Goal: Find specific page/section: Find specific page/section

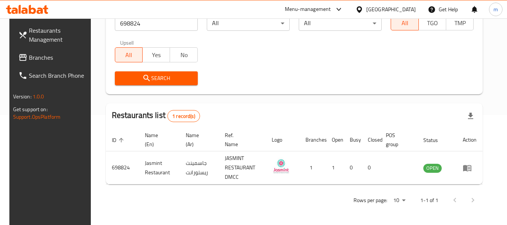
scroll to position [110, 0]
click at [46, 56] on span "Branches" at bounding box center [58, 57] width 59 height 9
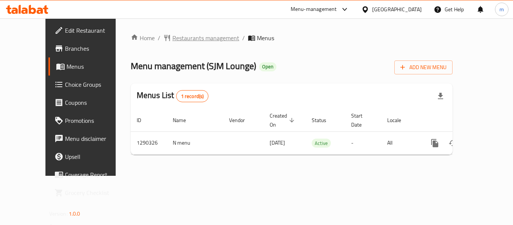
click at [172, 38] on span "Restaurants management" at bounding box center [205, 37] width 67 height 9
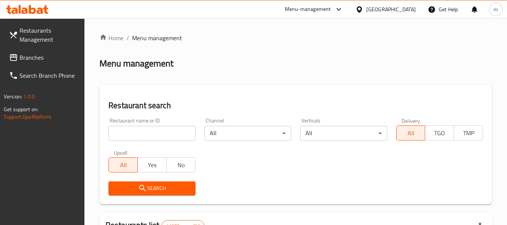
click at [128, 131] on input "search" at bounding box center [151, 133] width 87 height 15
paste input "698179"
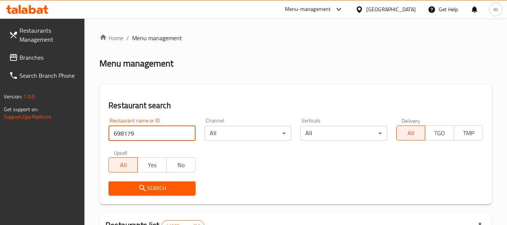
type input "698179"
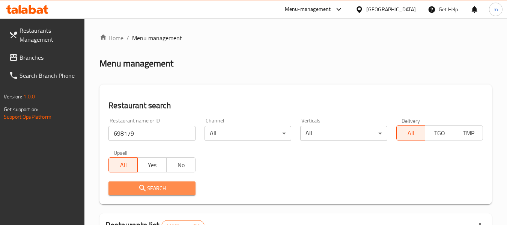
click at [153, 184] on span "Search" at bounding box center [151, 187] width 75 height 9
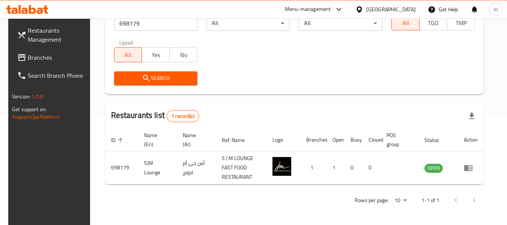
scroll to position [104, 0]
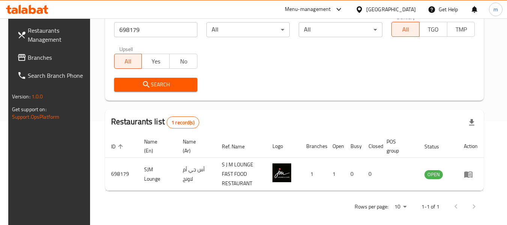
click at [28, 57] on span "Branches" at bounding box center [57, 57] width 59 height 9
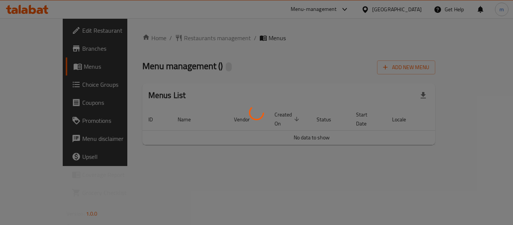
click at [173, 39] on div at bounding box center [256, 112] width 513 height 225
click at [171, 38] on div at bounding box center [256, 112] width 513 height 225
click at [168, 39] on div at bounding box center [256, 112] width 513 height 225
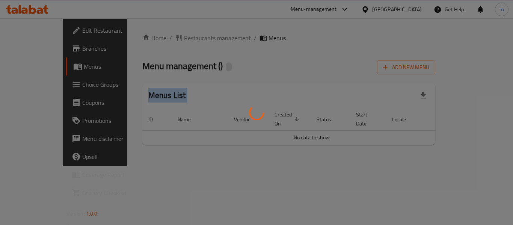
click at [168, 39] on div at bounding box center [256, 112] width 513 height 225
click at [170, 38] on div at bounding box center [256, 112] width 513 height 225
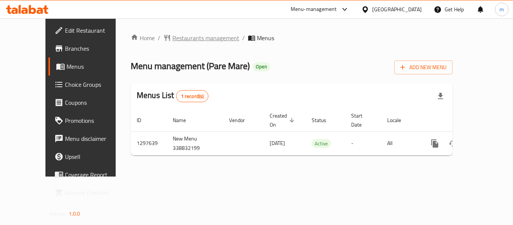
click at [180, 35] on span "Restaurants management" at bounding box center [205, 37] width 67 height 9
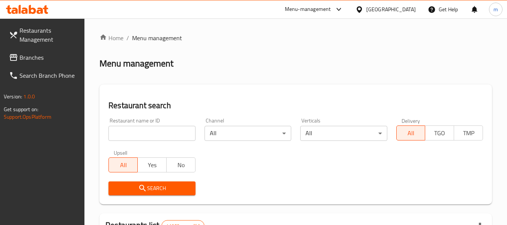
click at [143, 134] on div at bounding box center [253, 112] width 507 height 225
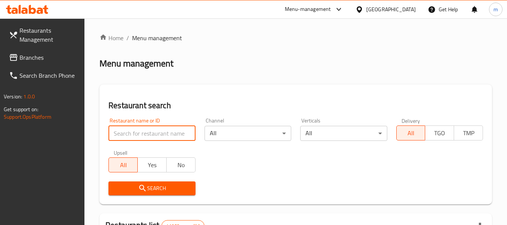
click at [143, 134] on input "search" at bounding box center [151, 133] width 87 height 15
paste input "700584"
type input "700584"
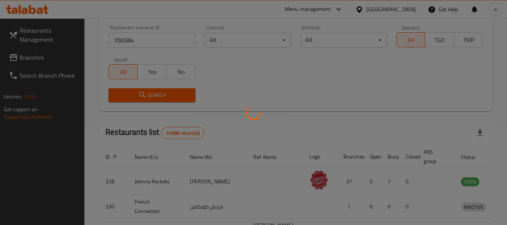
scroll to position [104, 0]
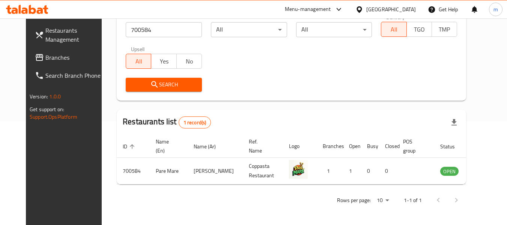
drag, startPoint x: 29, startPoint y: 58, endPoint x: 34, endPoint y: 57, distance: 5.4
click at [45, 58] on span "Branches" at bounding box center [74, 57] width 59 height 9
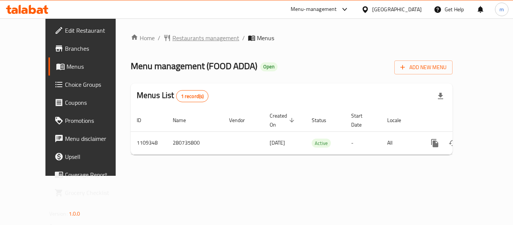
click at [172, 35] on span "Restaurants management" at bounding box center [205, 37] width 67 height 9
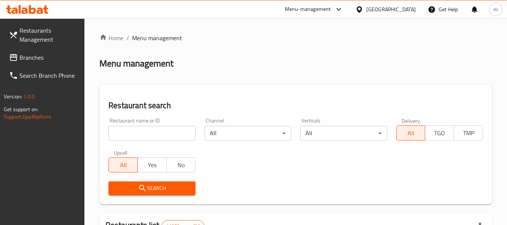
click at [139, 133] on input "search" at bounding box center [151, 133] width 87 height 15
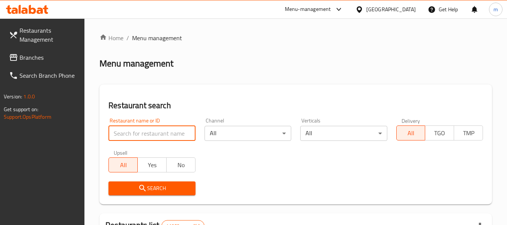
drag, startPoint x: 139, startPoint y: 133, endPoint x: 139, endPoint y: 129, distance: 4.1
click at [139, 133] on input "search" at bounding box center [151, 133] width 87 height 15
paste input "665564"
type input "665564"
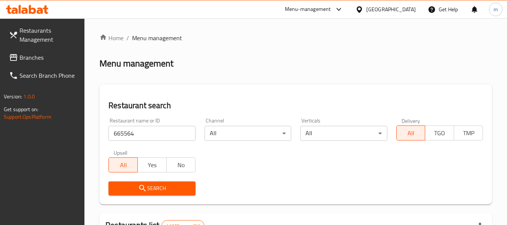
click at [151, 186] on span "Search" at bounding box center [151, 187] width 75 height 9
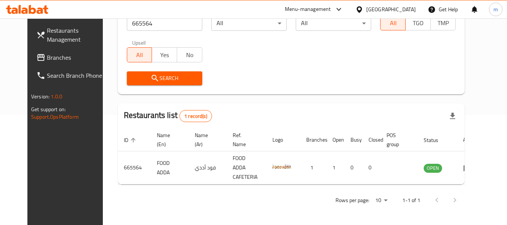
scroll to position [104, 0]
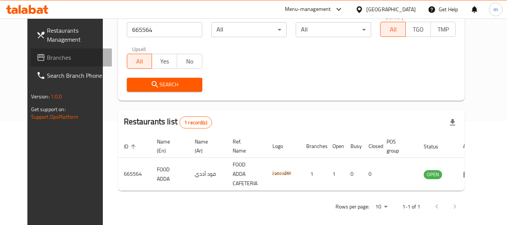
click at [47, 56] on span "Branches" at bounding box center [76, 57] width 59 height 9
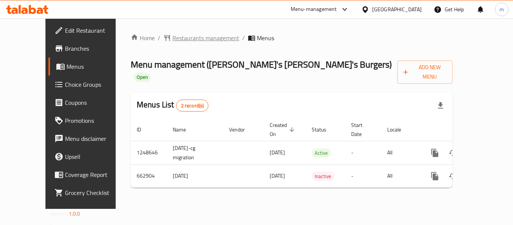
click at [178, 36] on span "Restaurants management" at bounding box center [205, 37] width 67 height 9
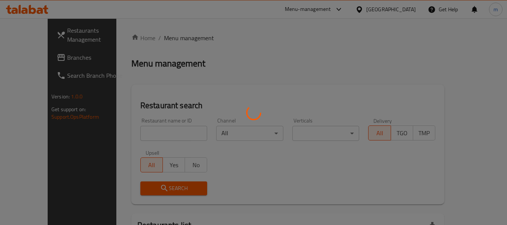
click at [162, 128] on div at bounding box center [253, 112] width 507 height 225
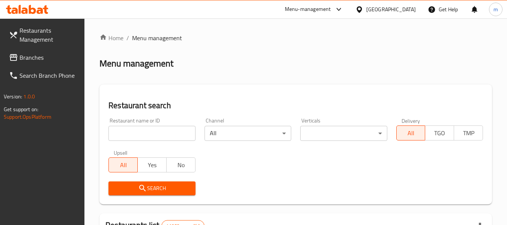
click at [143, 132] on input "search" at bounding box center [151, 133] width 87 height 15
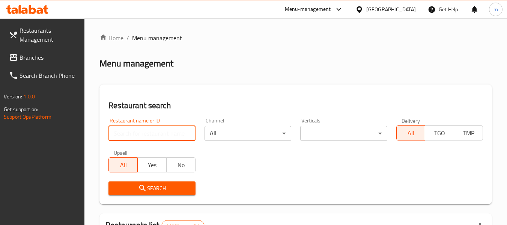
paste input "641856"
type input "641856"
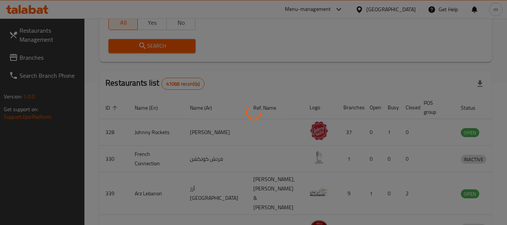
scroll to position [104, 0]
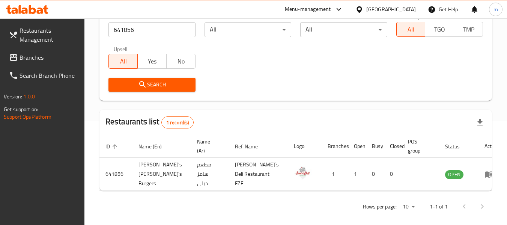
click at [39, 56] on span "Branches" at bounding box center [49, 57] width 59 height 9
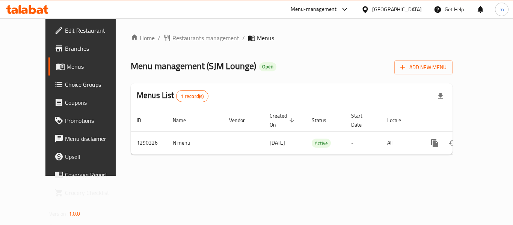
click at [183, 35] on span "Restaurants management" at bounding box center [205, 37] width 67 height 9
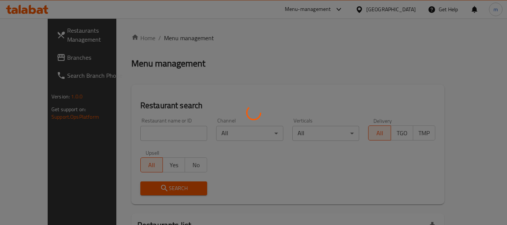
click at [149, 132] on div at bounding box center [253, 112] width 507 height 225
click at [145, 131] on div at bounding box center [253, 112] width 507 height 225
click at [142, 133] on div at bounding box center [253, 112] width 507 height 225
drag, startPoint x: 138, startPoint y: 134, endPoint x: 130, endPoint y: 134, distance: 8.3
click at [137, 135] on div at bounding box center [253, 112] width 507 height 225
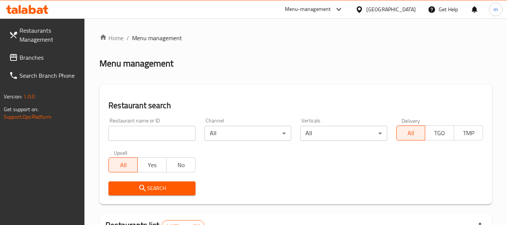
click at [117, 135] on input "search" at bounding box center [151, 133] width 87 height 15
paste input "698179"
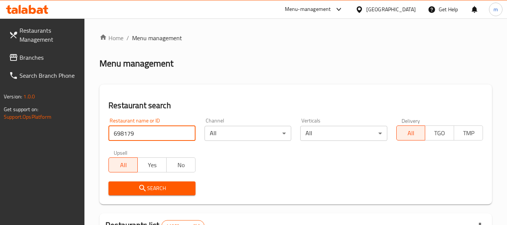
type input "698179"
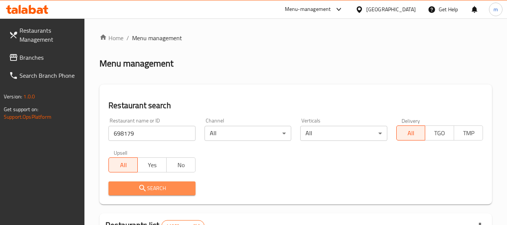
click at [145, 188] on icon "submit" at bounding box center [142, 187] width 9 height 9
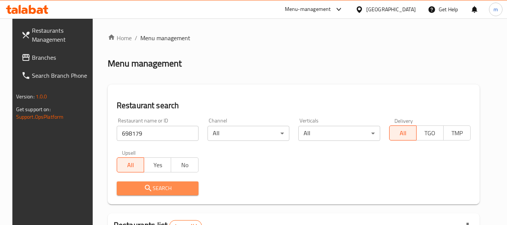
click at [171, 183] on span "Search" at bounding box center [158, 187] width 70 height 9
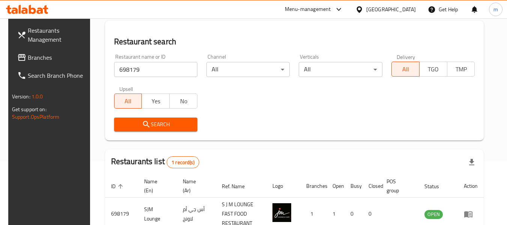
scroll to position [104, 0]
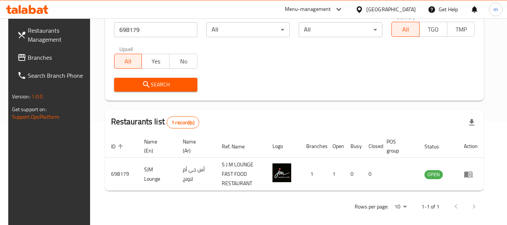
click at [354, 8] on div "[GEOGRAPHIC_DATA]" at bounding box center [385, 9] width 72 height 18
click at [361, 7] on icon at bounding box center [358, 9] width 5 height 6
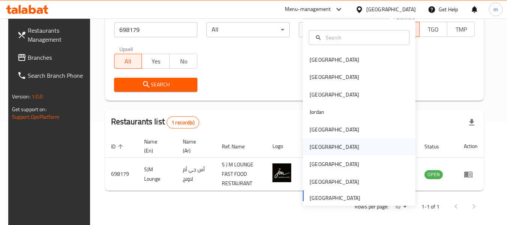
click at [311, 148] on div "[GEOGRAPHIC_DATA]" at bounding box center [335, 147] width 50 height 8
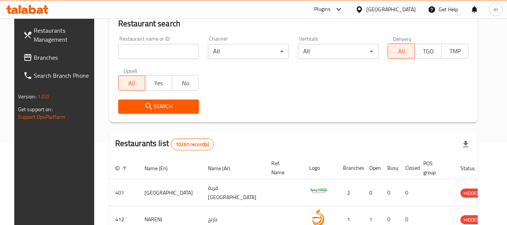
scroll to position [104, 0]
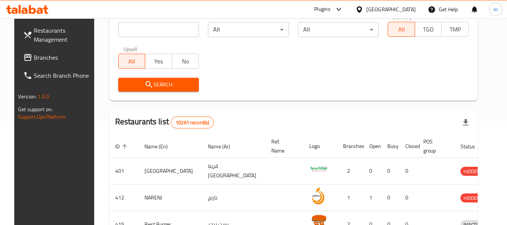
click at [34, 53] on span "Branches" at bounding box center [63, 57] width 59 height 9
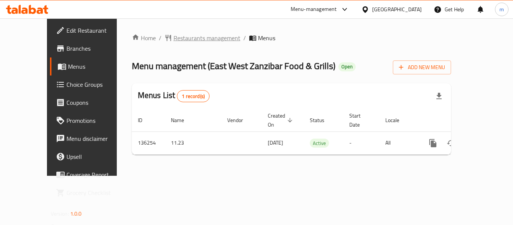
click at [173, 39] on span "Restaurants management" at bounding box center [206, 37] width 67 height 9
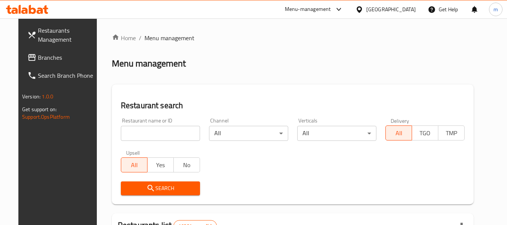
click at [127, 134] on div at bounding box center [253, 112] width 507 height 225
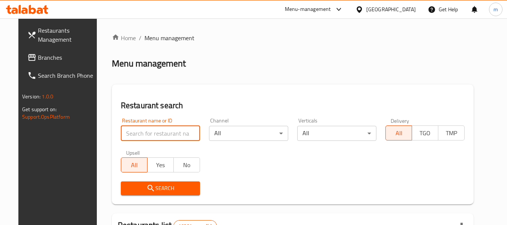
click at [127, 134] on input "search" at bounding box center [160, 133] width 79 height 15
paste input "611118"
type input "611118"
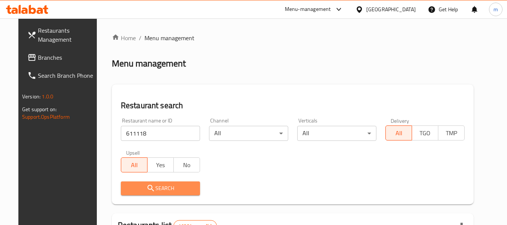
click at [146, 182] on button "Search" at bounding box center [160, 188] width 79 height 14
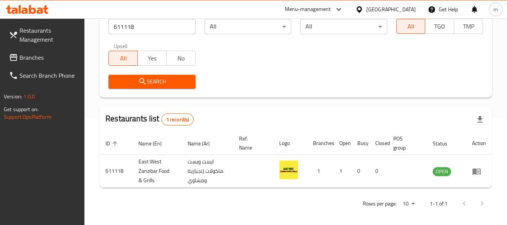
scroll to position [110, 0]
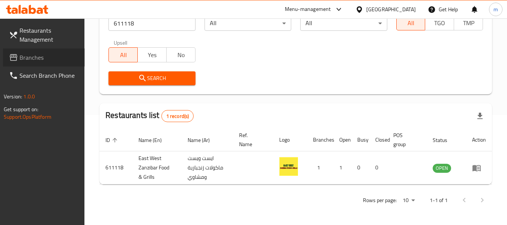
click at [35, 57] on span "Branches" at bounding box center [49, 57] width 59 height 9
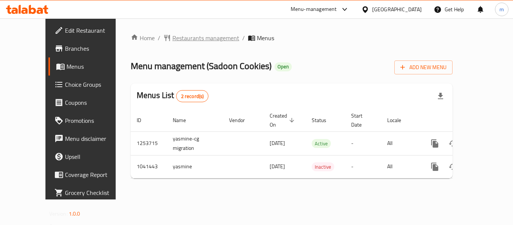
click at [176, 36] on span "Restaurants management" at bounding box center [205, 37] width 67 height 9
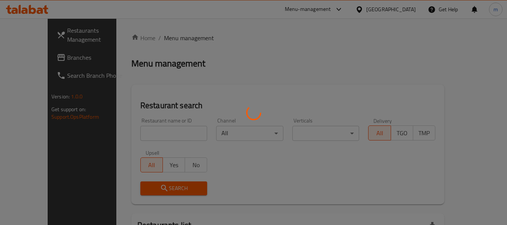
click at [151, 132] on div at bounding box center [253, 112] width 507 height 225
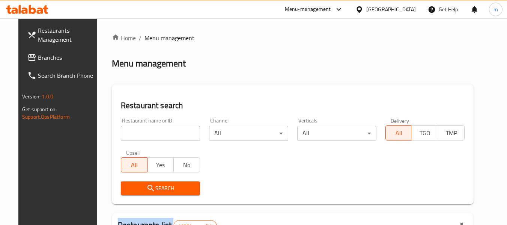
click at [150, 131] on input "search" at bounding box center [160, 133] width 79 height 15
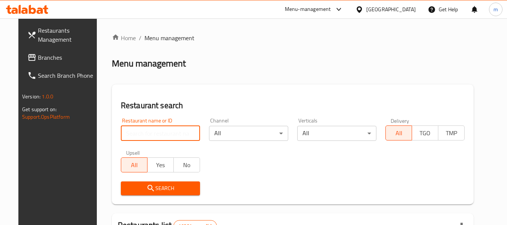
paste input "662124"
type input "662124"
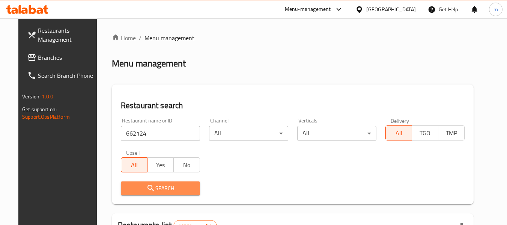
click at [147, 187] on span "Search" at bounding box center [160, 187] width 67 height 9
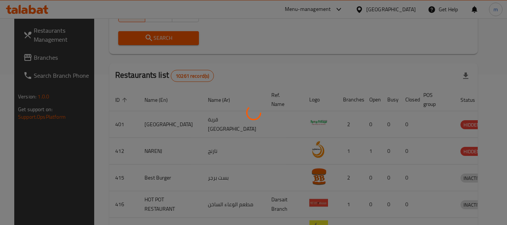
scroll to position [104, 0]
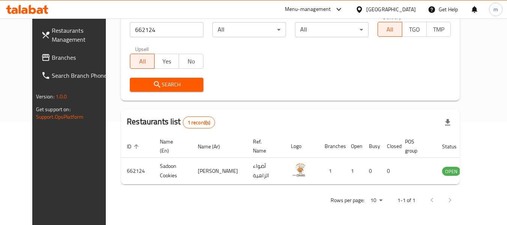
click at [366, 9] on div at bounding box center [360, 9] width 11 height 8
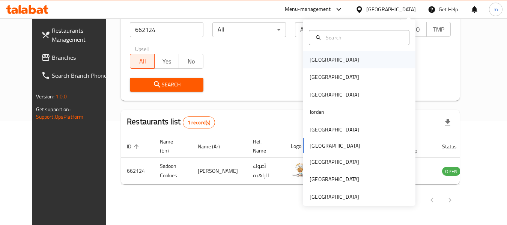
click at [316, 61] on div "[GEOGRAPHIC_DATA]" at bounding box center [335, 60] width 50 height 8
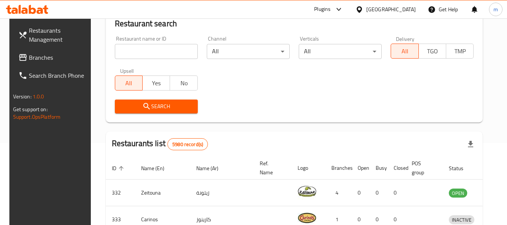
scroll to position [104, 0]
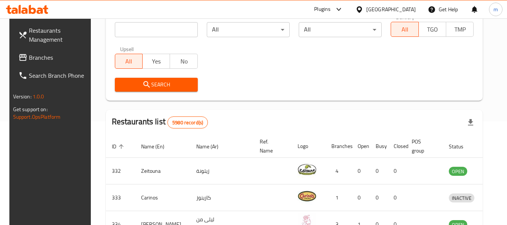
click at [35, 57] on span "Branches" at bounding box center [58, 57] width 59 height 9
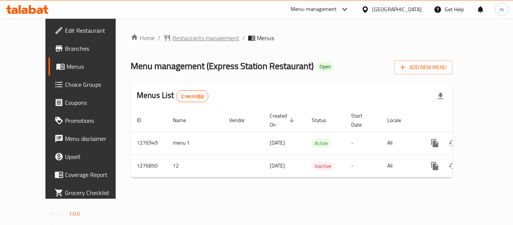
click at [177, 40] on span "Restaurants management" at bounding box center [205, 37] width 67 height 9
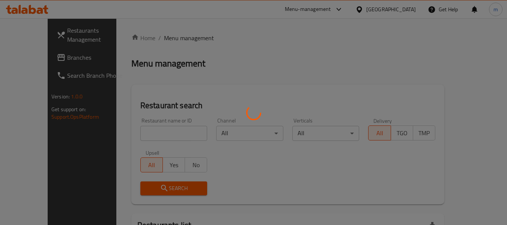
click at [164, 136] on div at bounding box center [253, 112] width 507 height 225
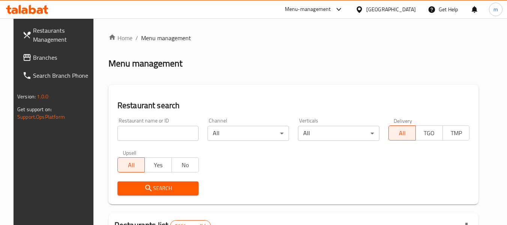
click at [139, 132] on div at bounding box center [253, 112] width 507 height 225
click at [139, 132] on input "search" at bounding box center [157, 133] width 81 height 15
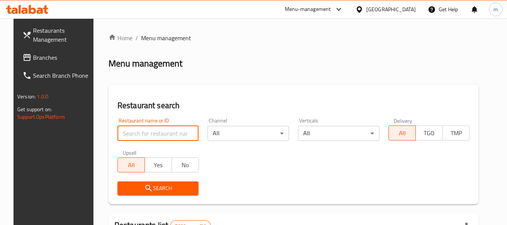
paste input "692121"
type input "692121"
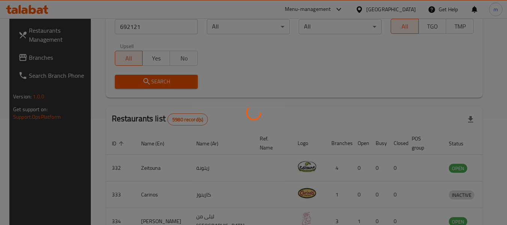
scroll to position [113, 0]
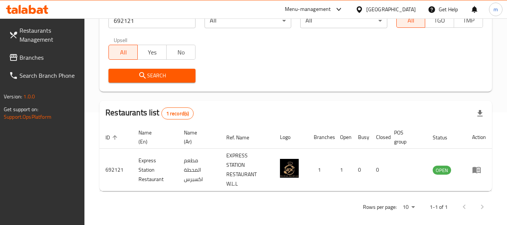
click at [362, 9] on icon at bounding box center [358, 9] width 5 height 6
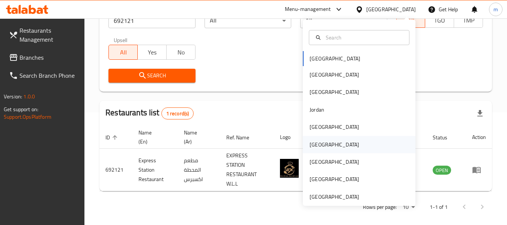
click at [310, 145] on div "[GEOGRAPHIC_DATA]" at bounding box center [335, 144] width 50 height 8
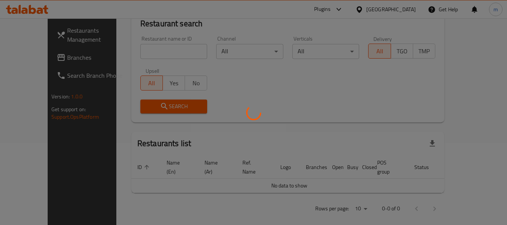
scroll to position [113, 0]
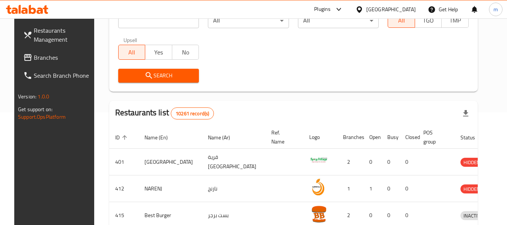
click at [34, 58] on span "Branches" at bounding box center [63, 57] width 59 height 9
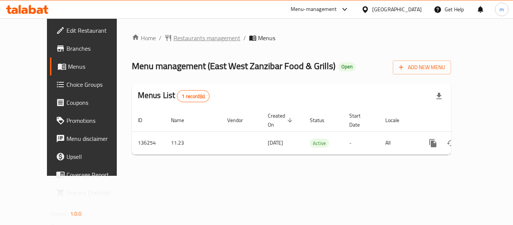
click at [173, 36] on span "Restaurants management" at bounding box center [206, 37] width 67 height 9
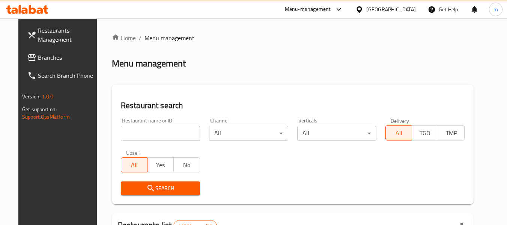
click at [144, 132] on div at bounding box center [253, 112] width 507 height 225
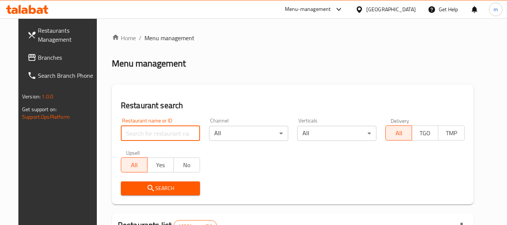
click at [144, 132] on input "search" at bounding box center [160, 133] width 79 height 15
paste input "611118"
type input "611118"
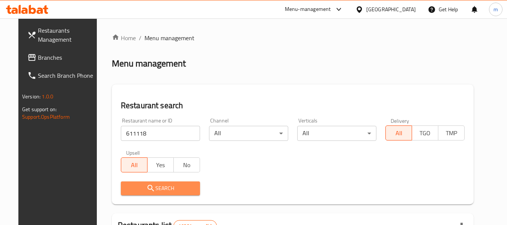
click at [152, 189] on span "Search" at bounding box center [160, 187] width 67 height 9
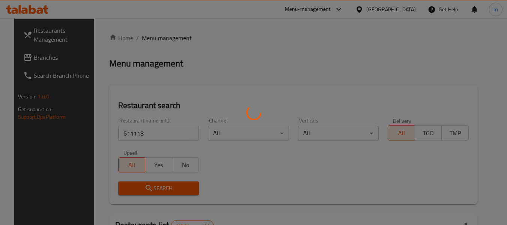
scroll to position [110, 0]
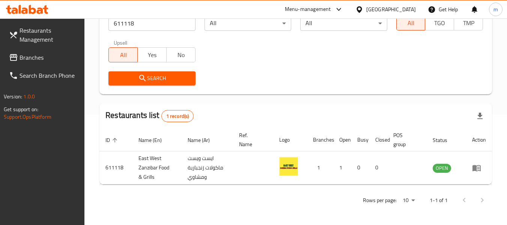
drag, startPoint x: 395, startPoint y: 7, endPoint x: 438, endPoint y: 80, distance: 84.1
click at [362, 7] on icon at bounding box center [358, 9] width 5 height 6
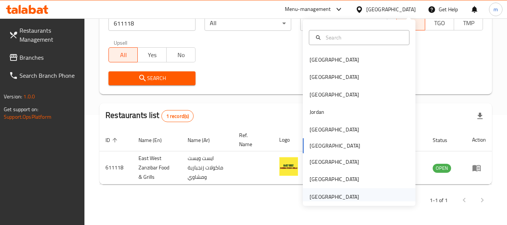
click at [322, 197] on div "[GEOGRAPHIC_DATA]" at bounding box center [335, 196] width 50 height 8
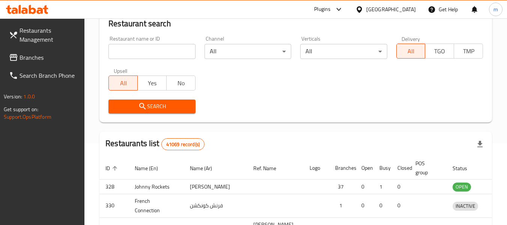
scroll to position [110, 0]
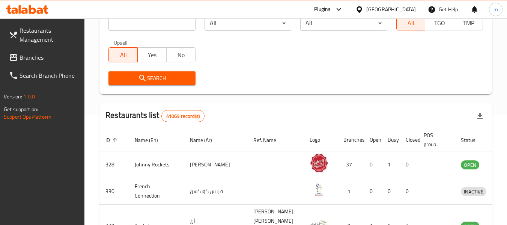
click at [8, 54] on link "Branches" at bounding box center [44, 57] width 82 height 18
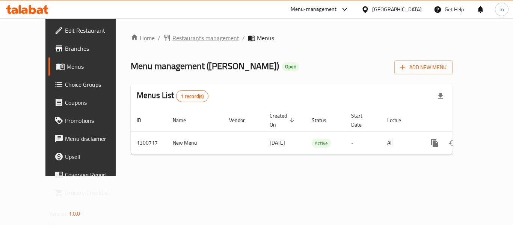
click at [182, 39] on span "Restaurants management" at bounding box center [205, 37] width 67 height 9
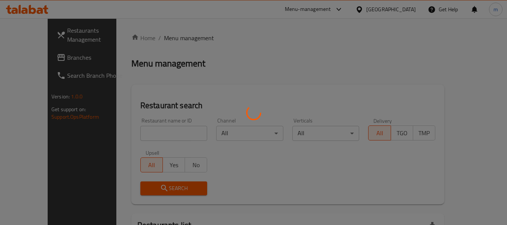
click at [136, 142] on div at bounding box center [253, 112] width 507 height 225
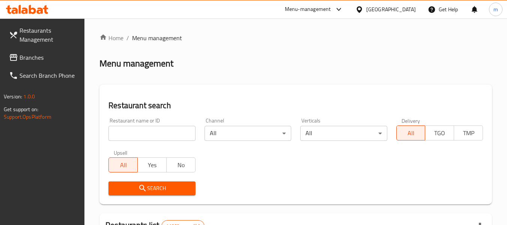
click at [134, 138] on input "search" at bounding box center [151, 133] width 87 height 15
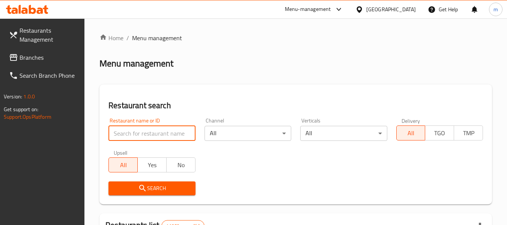
drag, startPoint x: 134, startPoint y: 138, endPoint x: 138, endPoint y: 166, distance: 28.9
click at [135, 138] on input "search" at bounding box center [151, 133] width 87 height 15
paste input "701714"
type input "701714"
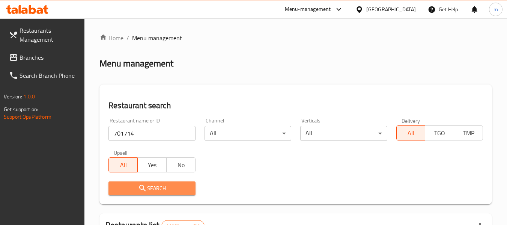
click at [142, 187] on icon "submit" at bounding box center [142, 187] width 9 height 9
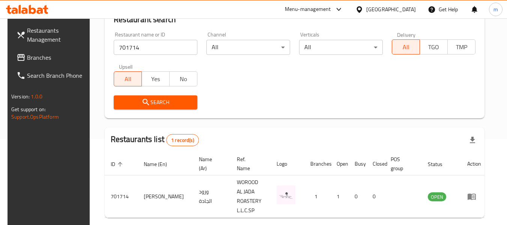
scroll to position [104, 0]
